Goal: Use online tool/utility: Utilize a website feature to perform a specific function

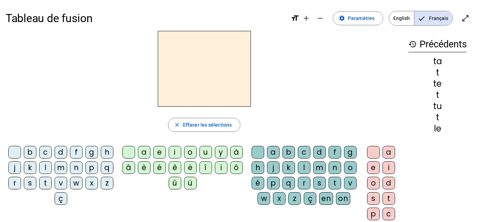
click at [70, 161] on letter-bubble "d" at bounding box center [62, 153] width 15 height 15
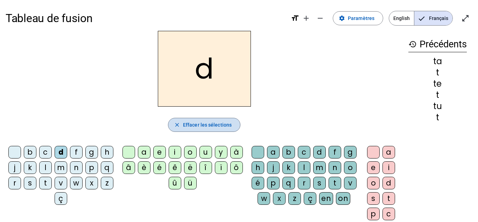
click at [198, 120] on span "Effacer les sélections" at bounding box center [207, 124] width 49 height 8
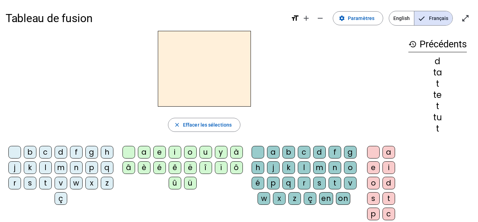
click at [52, 166] on div "l" at bounding box center [45, 167] width 13 height 13
click at [158, 149] on div "e" at bounding box center [159, 152] width 13 height 13
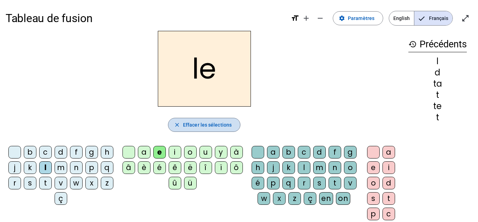
click at [222, 123] on span "Effacer les sélections" at bounding box center [207, 124] width 49 height 8
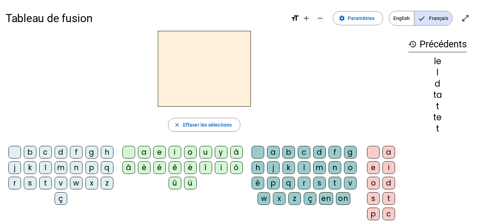
click at [52, 168] on div "l" at bounding box center [45, 167] width 13 height 13
click at [206, 152] on div "u" at bounding box center [206, 152] width 13 height 13
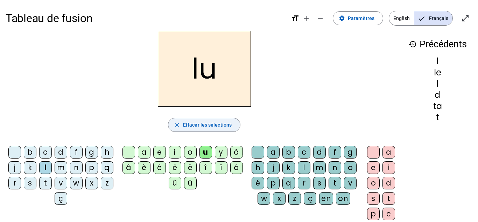
click at [208, 125] on span "Effacer les sélections" at bounding box center [207, 124] width 49 height 8
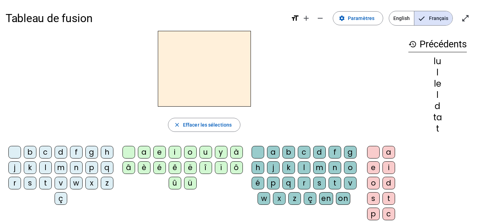
click at [52, 180] on div "t" at bounding box center [45, 182] width 13 height 13
click at [213, 143] on div "a e i o u y à â è é ê ë [PERSON_NAME] ô û ü" at bounding box center [184, 169] width 130 height 52
click at [205, 146] on div "u" at bounding box center [206, 152] width 13 height 13
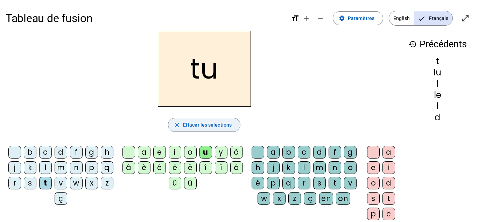
click at [223, 123] on span "Effacer les sélections" at bounding box center [207, 124] width 49 height 8
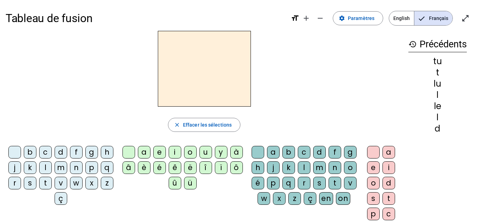
click at [67, 151] on div "d" at bounding box center [61, 152] width 13 height 13
click at [204, 150] on div "u" at bounding box center [206, 152] width 13 height 13
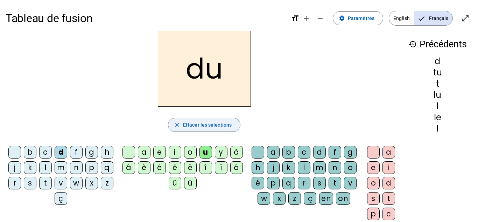
click at [205, 127] on span "Effacer les sélections" at bounding box center [207, 124] width 49 height 8
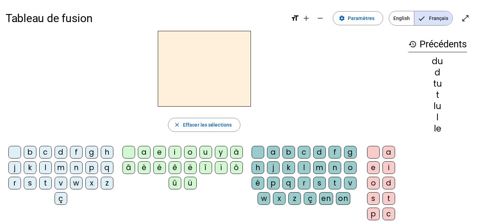
click at [67, 152] on div "d" at bounding box center [61, 152] width 13 height 13
click at [156, 150] on div "e" at bounding box center [159, 152] width 13 height 13
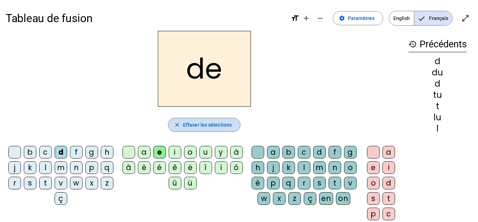
click at [198, 122] on span "Effacer les sélections" at bounding box center [207, 124] width 49 height 8
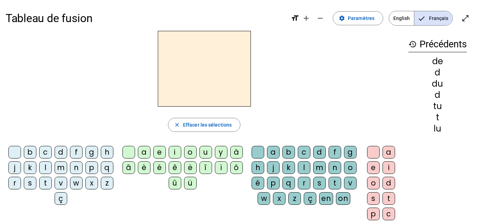
click at [52, 181] on div "t" at bounding box center [45, 182] width 13 height 13
click at [157, 148] on div "e" at bounding box center [159, 152] width 13 height 13
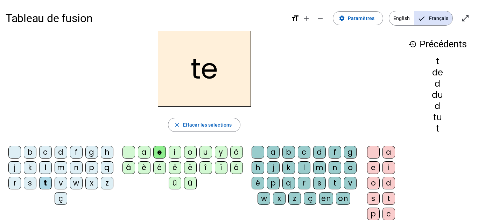
click at [200, 121] on span "Effacer les sélections" at bounding box center [207, 124] width 49 height 8
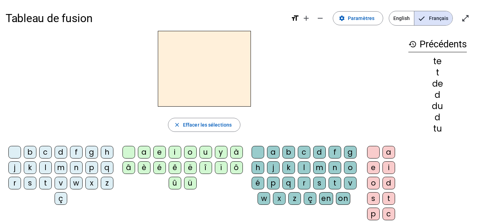
click at [52, 184] on div "t" at bounding box center [45, 182] width 13 height 13
click at [143, 153] on div "a" at bounding box center [144, 152] width 13 height 13
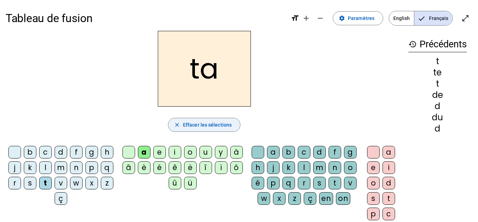
click at [204, 125] on span "Effacer les sélections" at bounding box center [207, 124] width 49 height 8
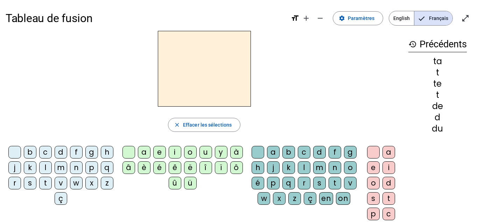
click at [67, 167] on div "m" at bounding box center [61, 167] width 13 height 13
click at [143, 147] on div "a" at bounding box center [144, 152] width 13 height 13
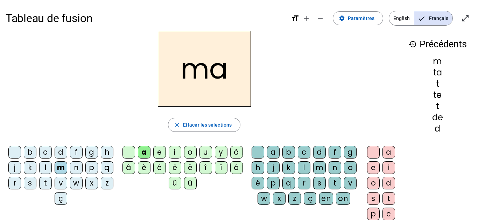
click at [311, 166] on div "l" at bounding box center [304, 167] width 13 height 13
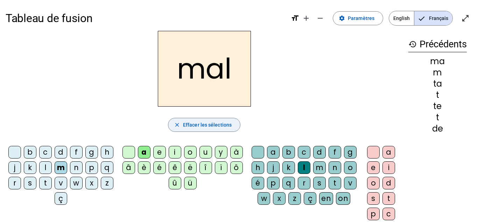
click at [225, 123] on span "Effacer les sélections" at bounding box center [207, 124] width 49 height 8
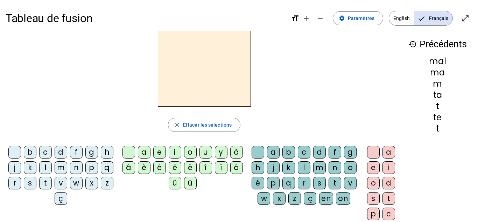
click at [52, 168] on div "l" at bounding box center [45, 167] width 13 height 13
click at [142, 154] on div "a" at bounding box center [144, 152] width 13 height 13
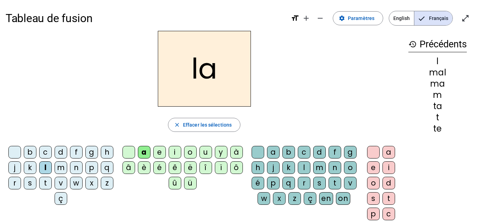
click at [326, 169] on div "m" at bounding box center [319, 167] width 13 height 13
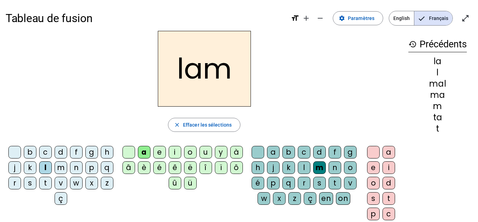
click at [388, 151] on div "a" at bounding box center [389, 152] width 13 height 13
